Goal: Information Seeking & Learning: Learn about a topic

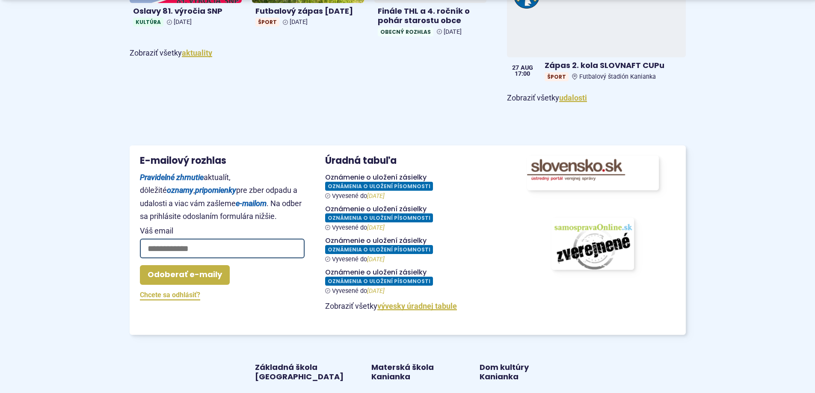
scroll to position [727, 0]
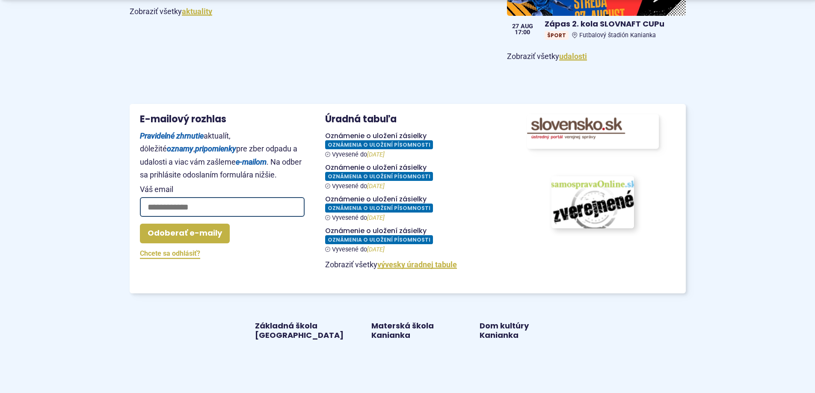
click at [597, 209] on img at bounding box center [592, 202] width 91 height 57
click at [369, 141] on figure at bounding box center [407, 145] width 165 height 27
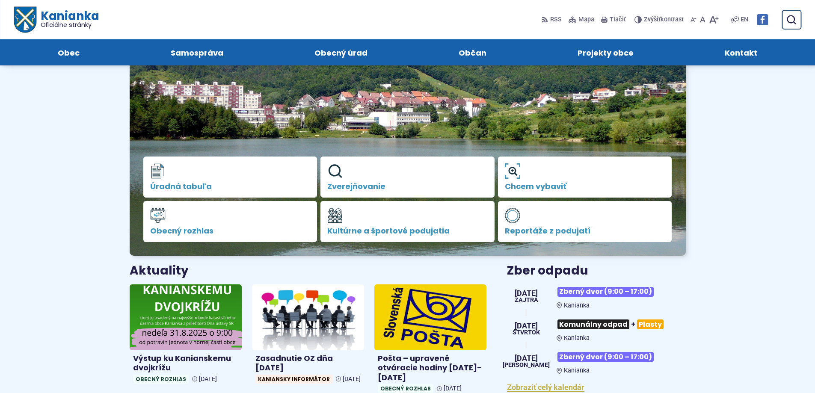
scroll to position [214, 0]
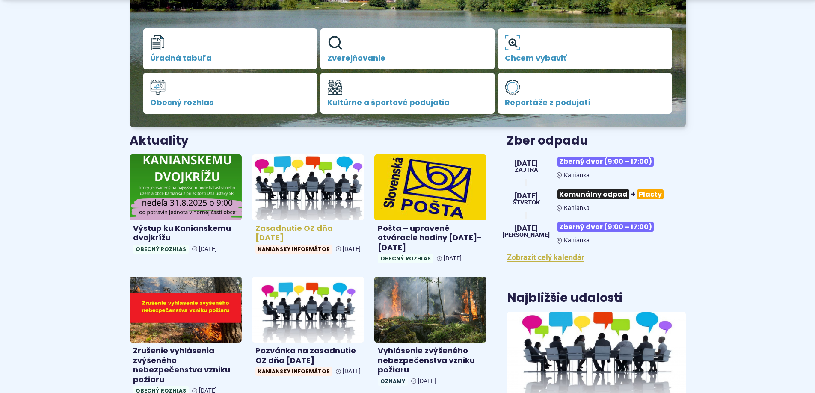
click at [279, 227] on h4 "Zasadnutie OZ dňa [DATE]" at bounding box center [307, 233] width 105 height 19
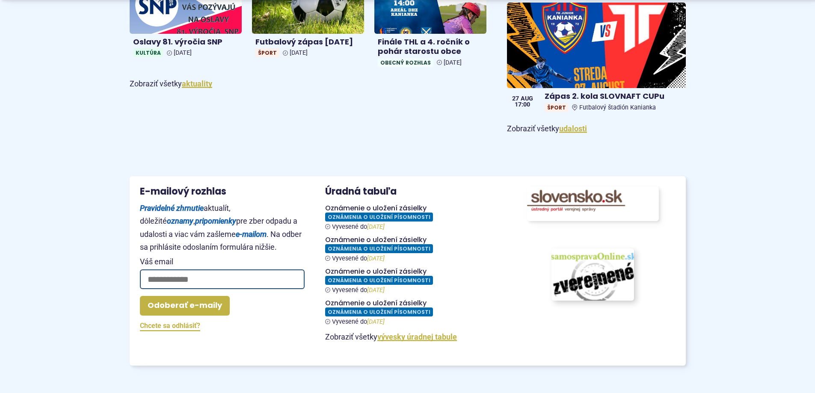
scroll to position [812, 0]
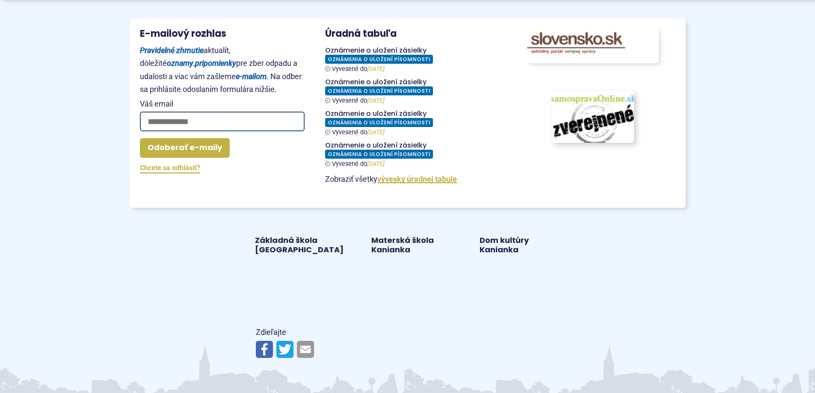
click at [595, 123] on img at bounding box center [592, 116] width 91 height 57
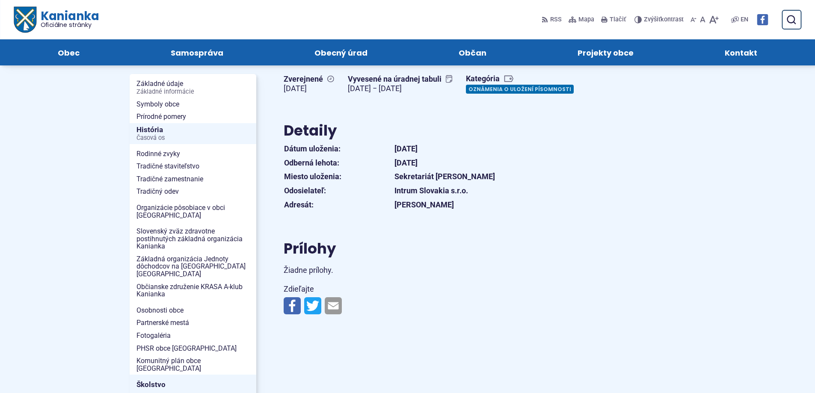
scroll to position [86, 0]
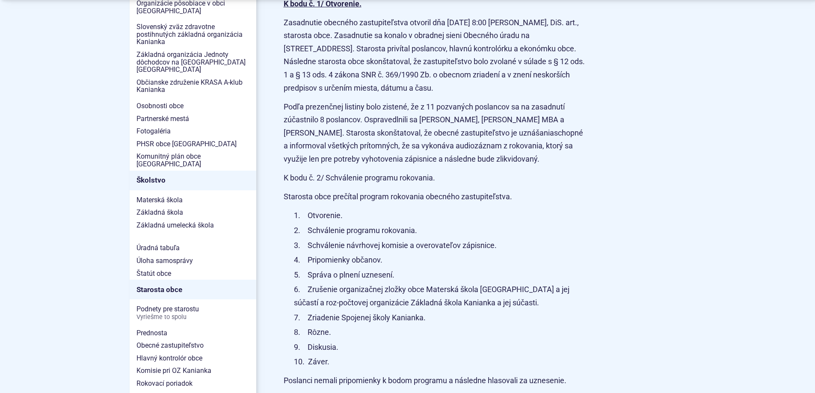
scroll to position [428, 0]
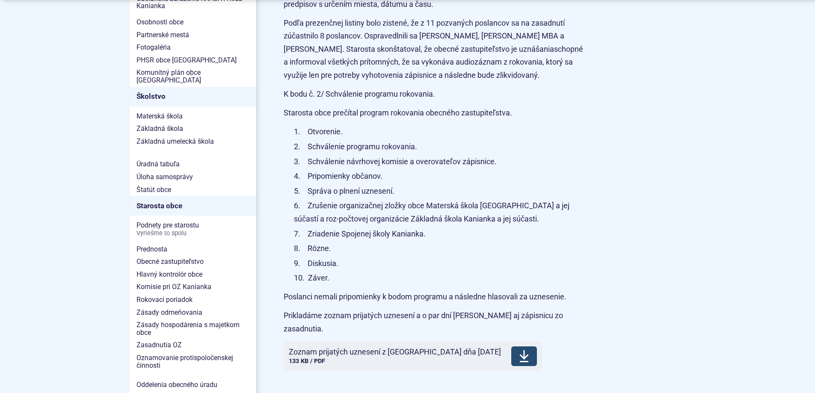
click at [364, 348] on span "Zoznam prijatých uznesení z OZ dňa 26.8.2025" at bounding box center [395, 352] width 212 height 9
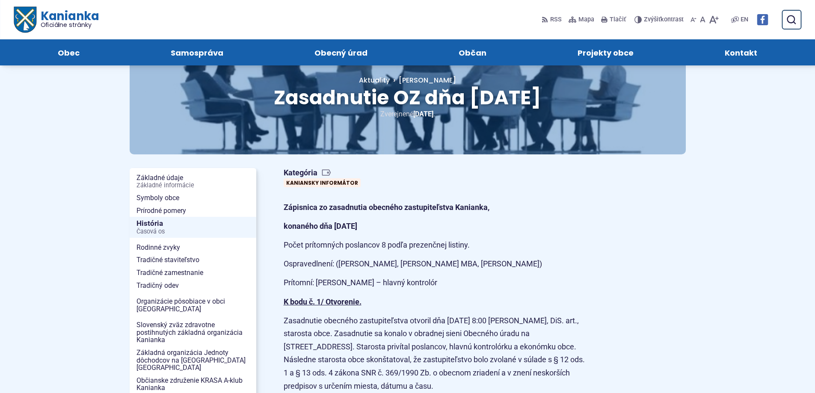
scroll to position [43, 0]
